Goal: Information Seeking & Learning: Find specific fact

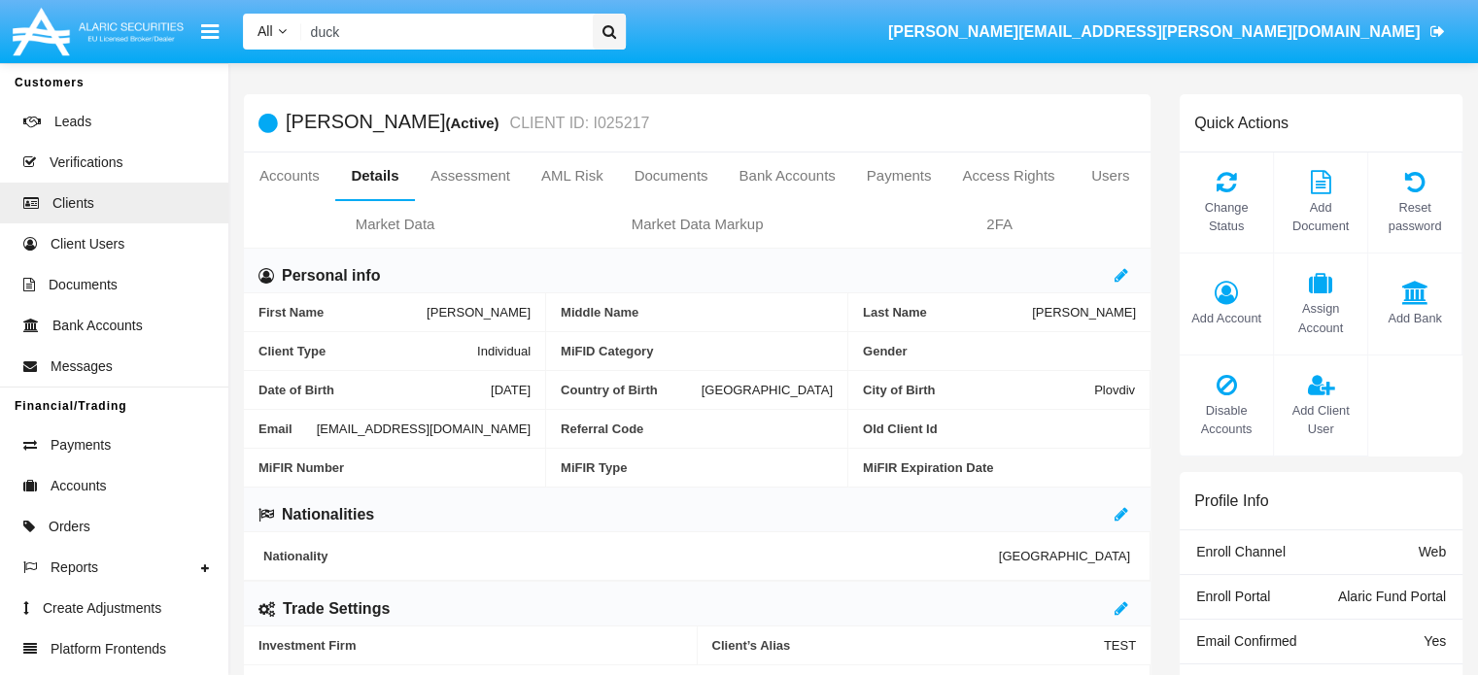
drag, startPoint x: 350, startPoint y: 29, endPoint x: 206, endPoint y: 19, distance: 144.1
click at [206, 19] on nav "All All Name Email Account duck [PERSON_NAME][EMAIL_ADDRESS][PERSON_NAME][DOMAI…" at bounding box center [739, 31] width 1478 height 63
paste input "glffljfgljgjkhjjkhjk@hkjglkghjgjhgj.kjhkjhkjh"
type input "glffljfgljgjkhjjkhjk@hkjglkghjgjhgj.kjhkjhkjh"
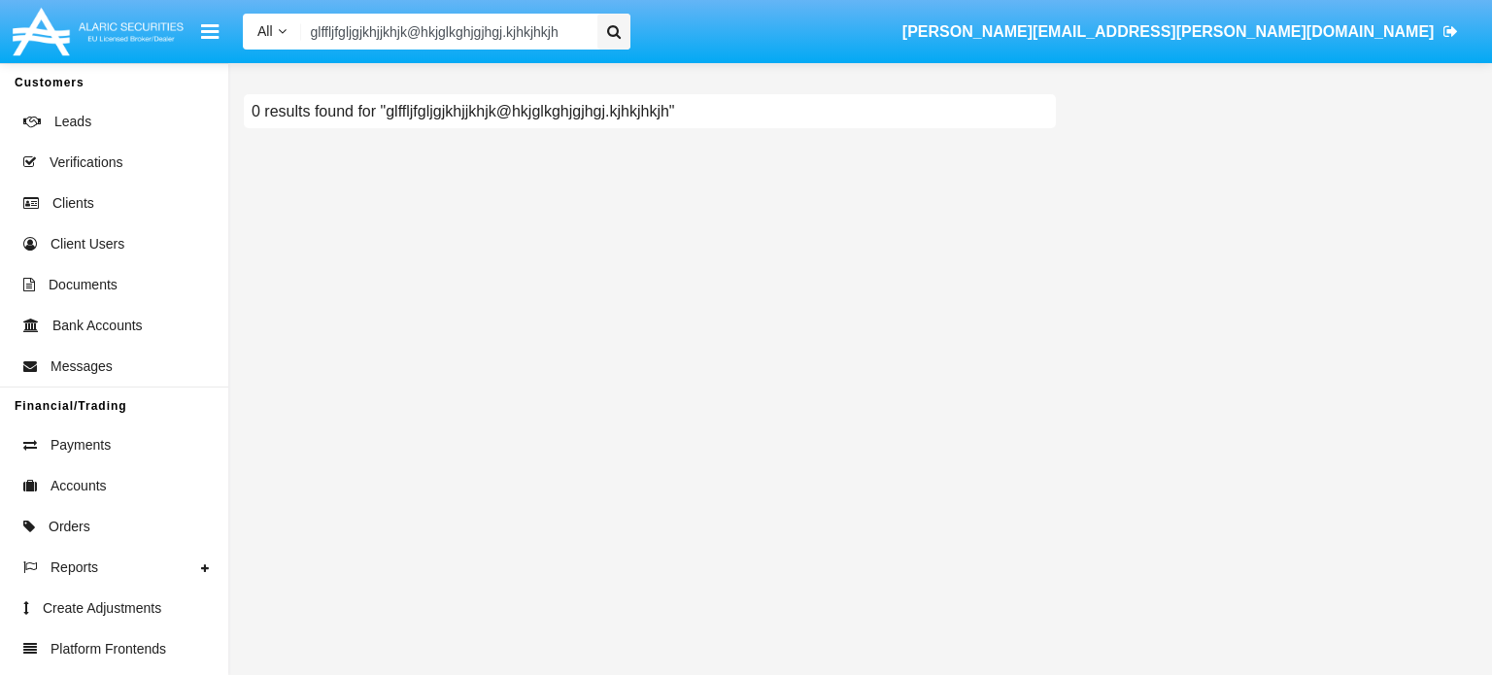
scroll to position [0, 1]
click at [439, 26] on input "glffljfgljgjkhjjkhjk@hkjglkghjgjhgj.kjhkjhkjh" at bounding box center [446, 32] width 290 height 36
click at [438, 29] on input "glffljfgljgjkhjjkhjk@hkjglkghjgjhgj.kjhkjhkjh" at bounding box center [446, 32] width 290 height 36
drag, startPoint x: 438, startPoint y: 29, endPoint x: 118, endPoint y: 40, distance: 320.8
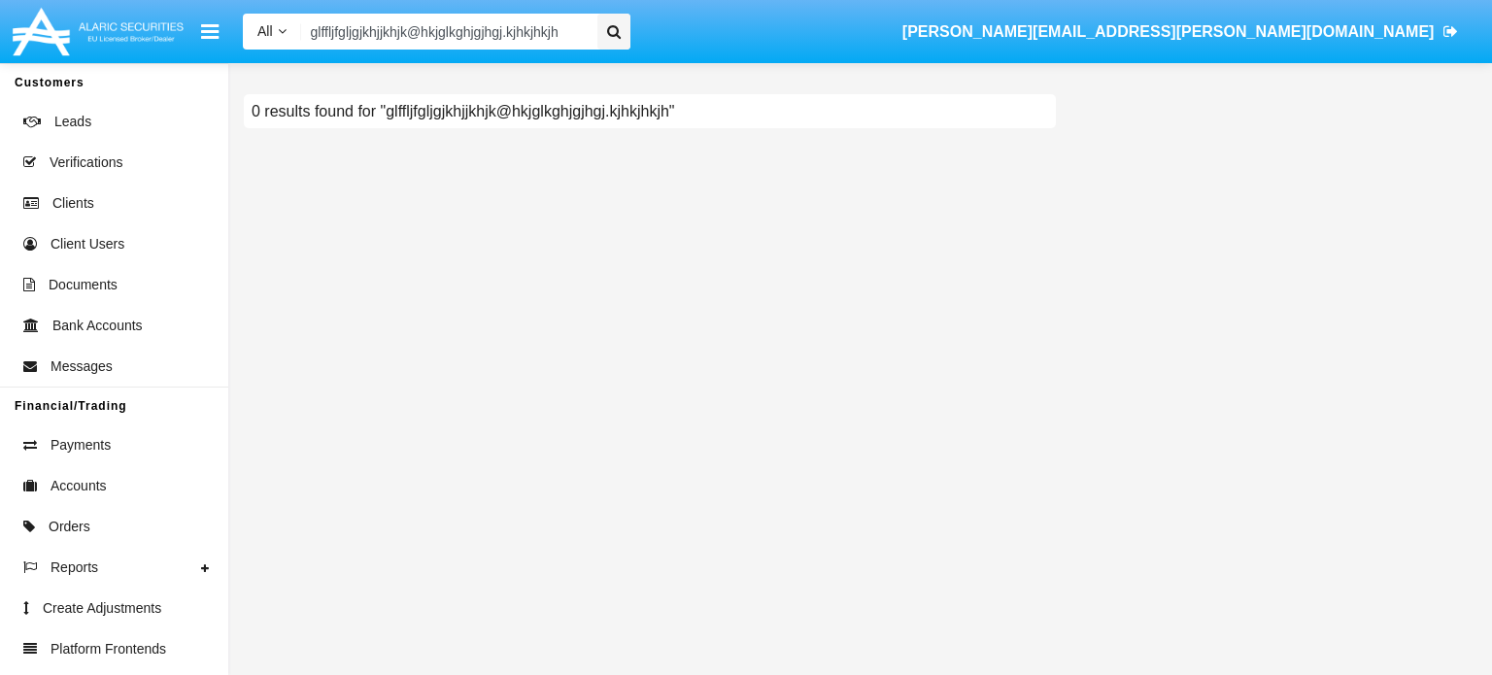
click at [118, 40] on nav "All All Name Email Account glffljfgljgjkhjjkhjk@hkjglkghjgjhgj.kjhkjhkjh oleksa…" at bounding box center [746, 31] width 1492 height 63
type input "glffljfgljgjkhjjkhjk@hkjglkghjgjhgj.kjhkjhkjh"
